Goal: Task Accomplishment & Management: Use online tool/utility

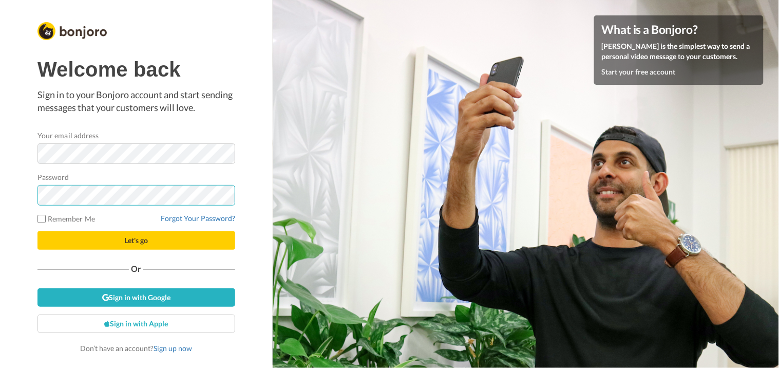
click at [37, 231] on button "Let's go" at bounding box center [136, 240] width 198 height 18
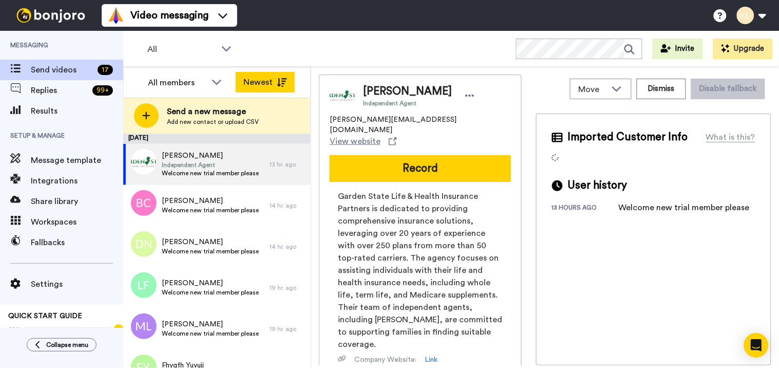
click at [290, 80] on button "Newest" at bounding box center [265, 82] width 59 height 21
